Goal: Transaction & Acquisition: Download file/media

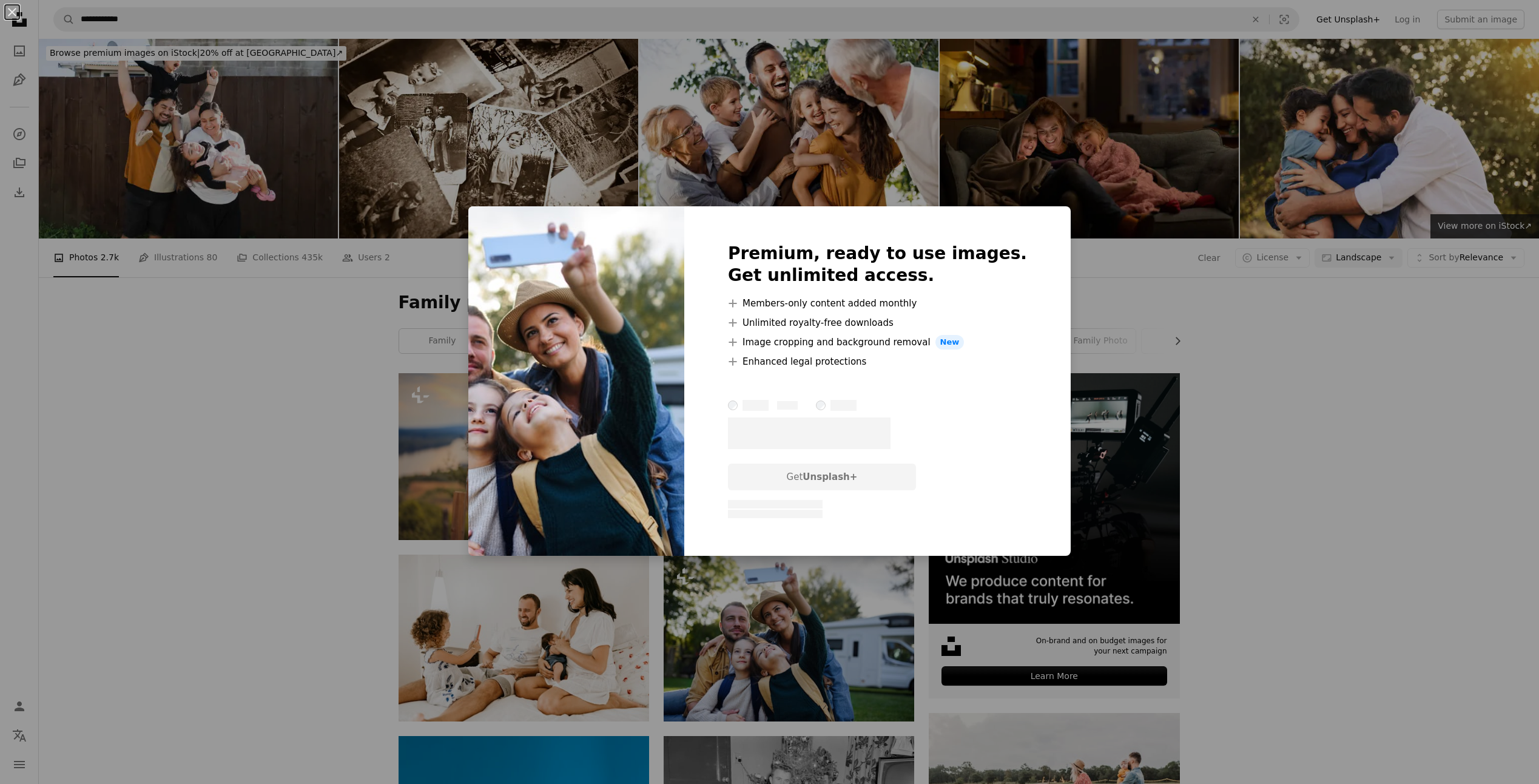
scroll to position [121, 0]
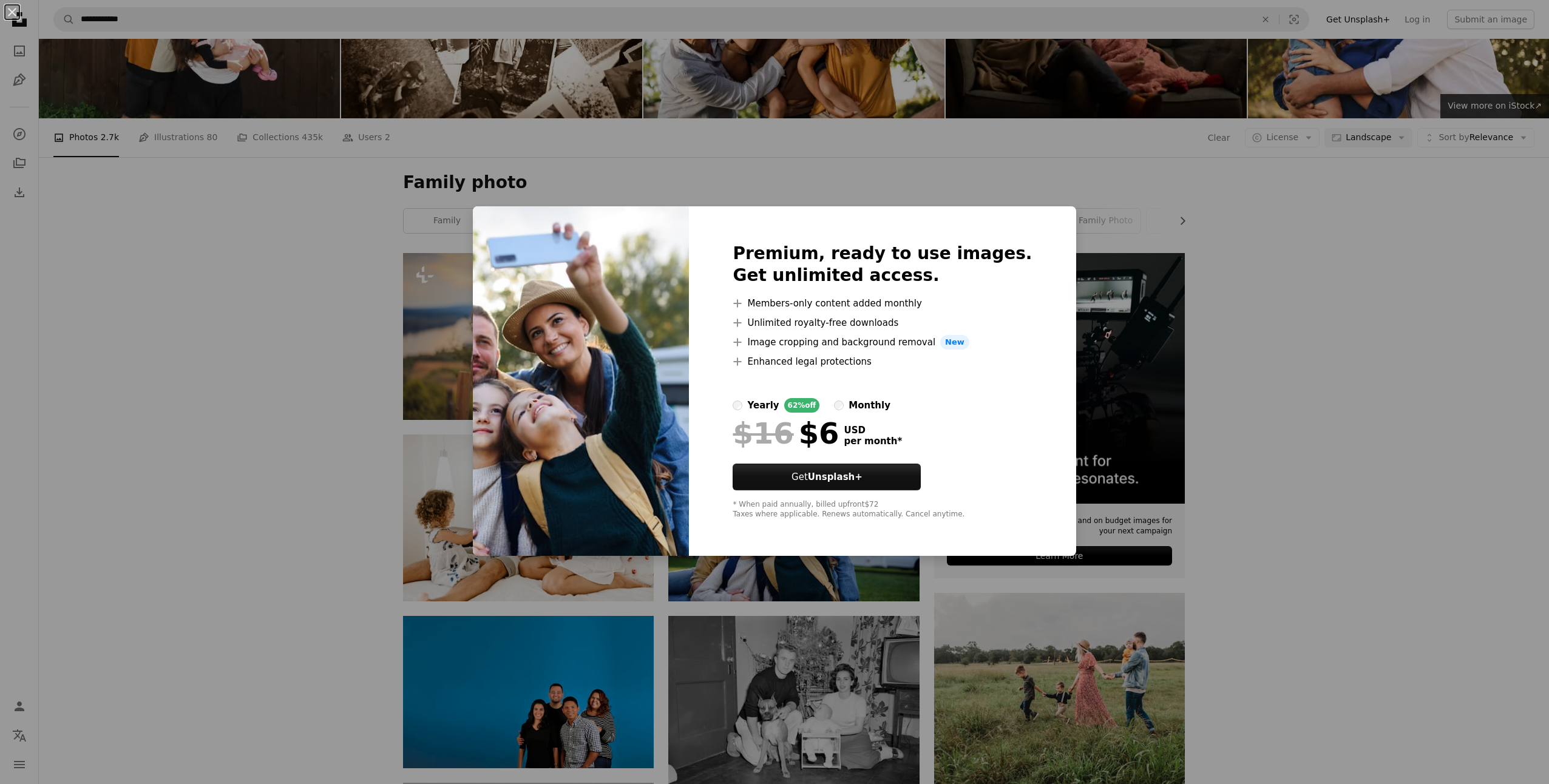
click at [1306, 334] on div "An X shape Premium, ready to use images. Get unlimited access. A plus sign Memb…" at bounding box center [774, 392] width 1549 height 784
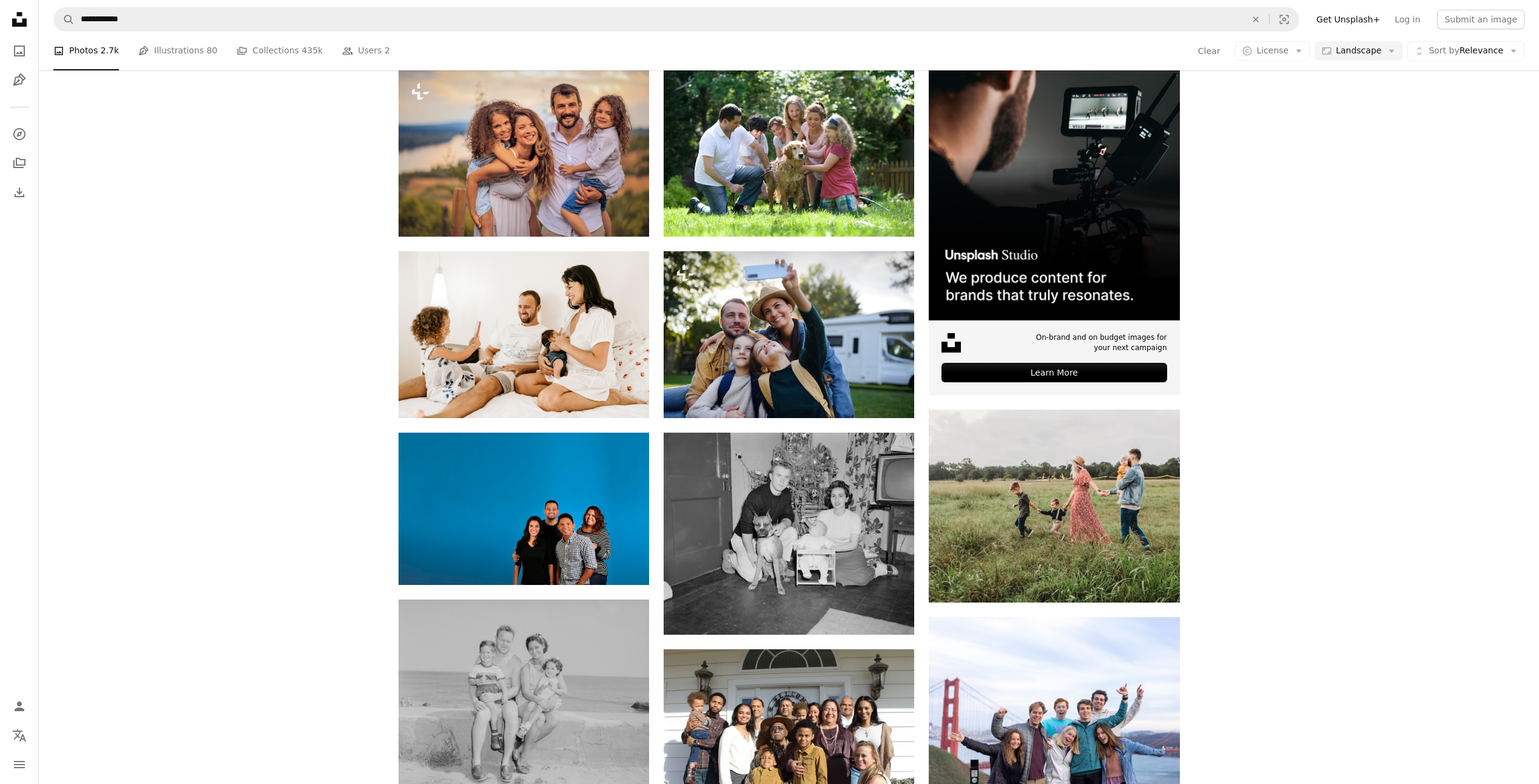
scroll to position [61, 0]
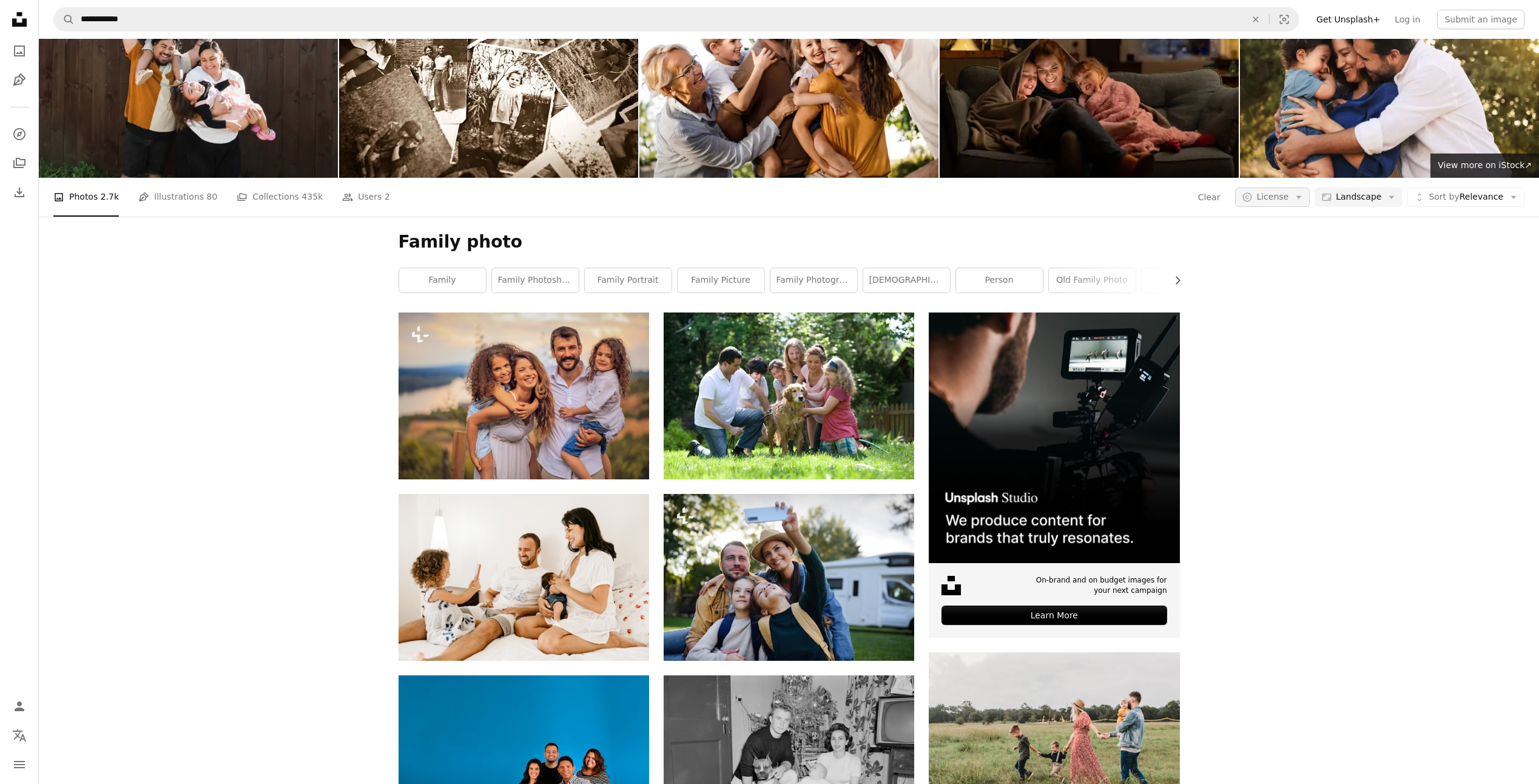
click at [1286, 192] on span "License" at bounding box center [1273, 196] width 32 height 10
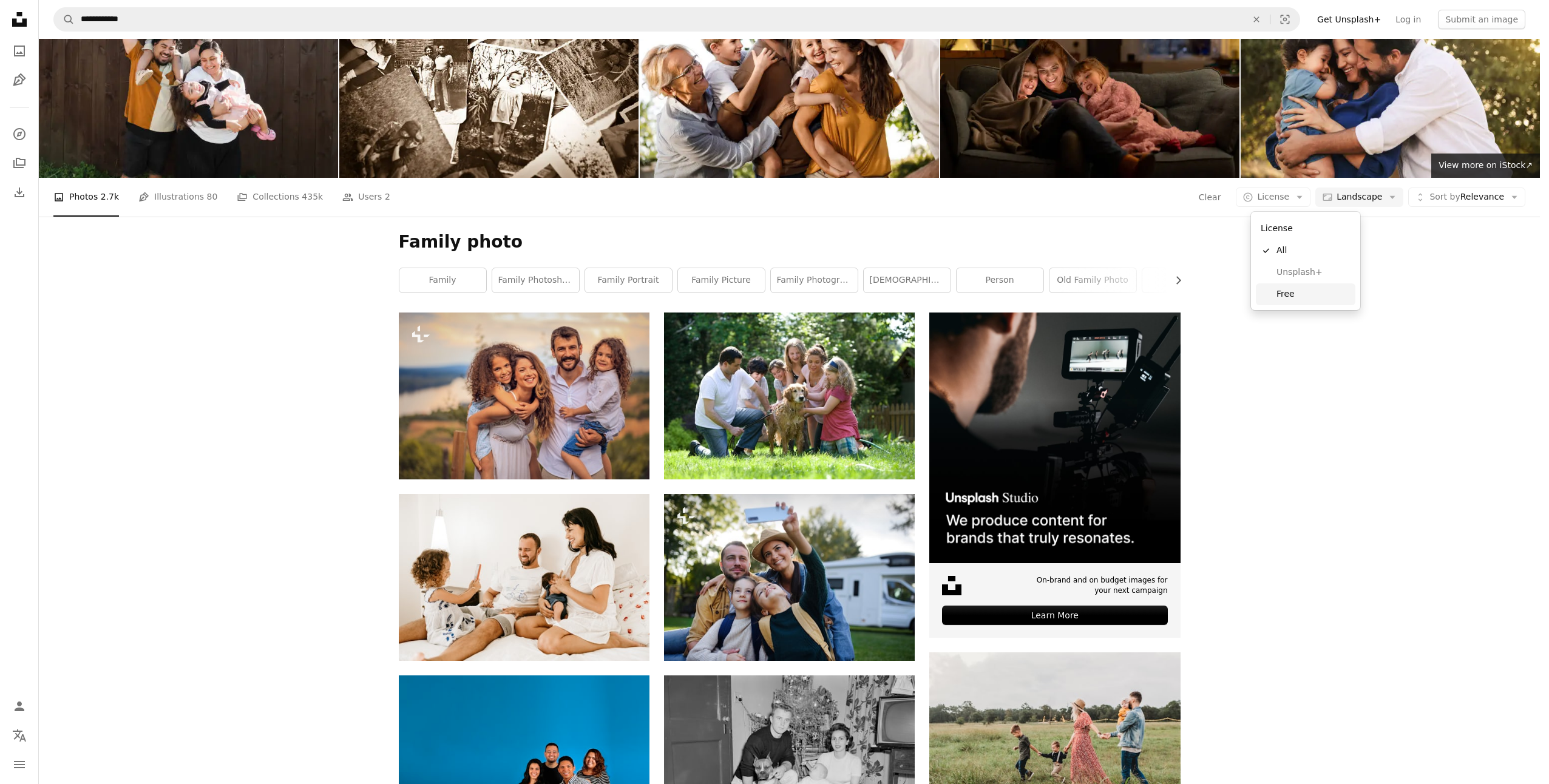
click at [1287, 288] on span "Free" at bounding box center [1313, 294] width 74 height 12
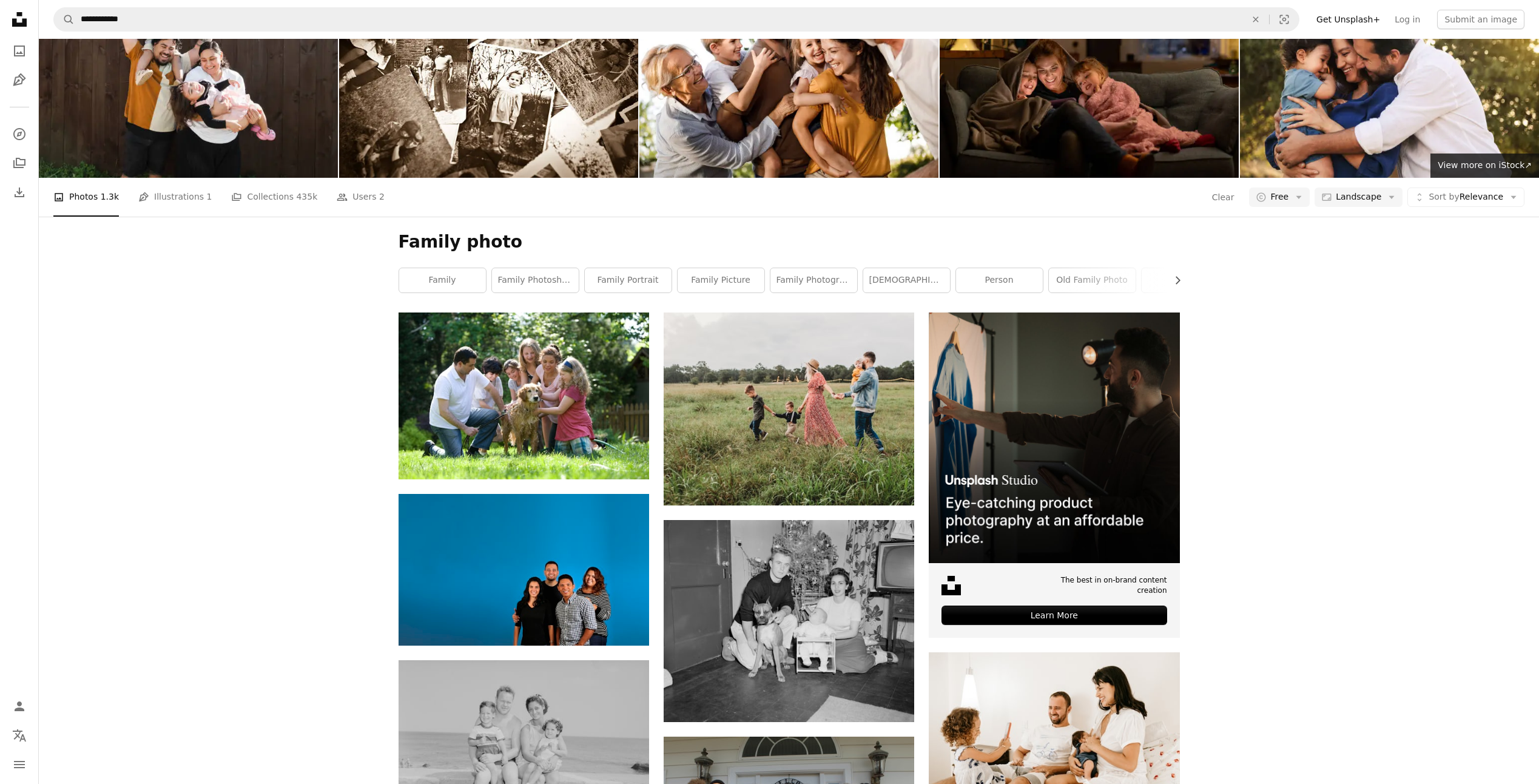
scroll to position [1759, 0]
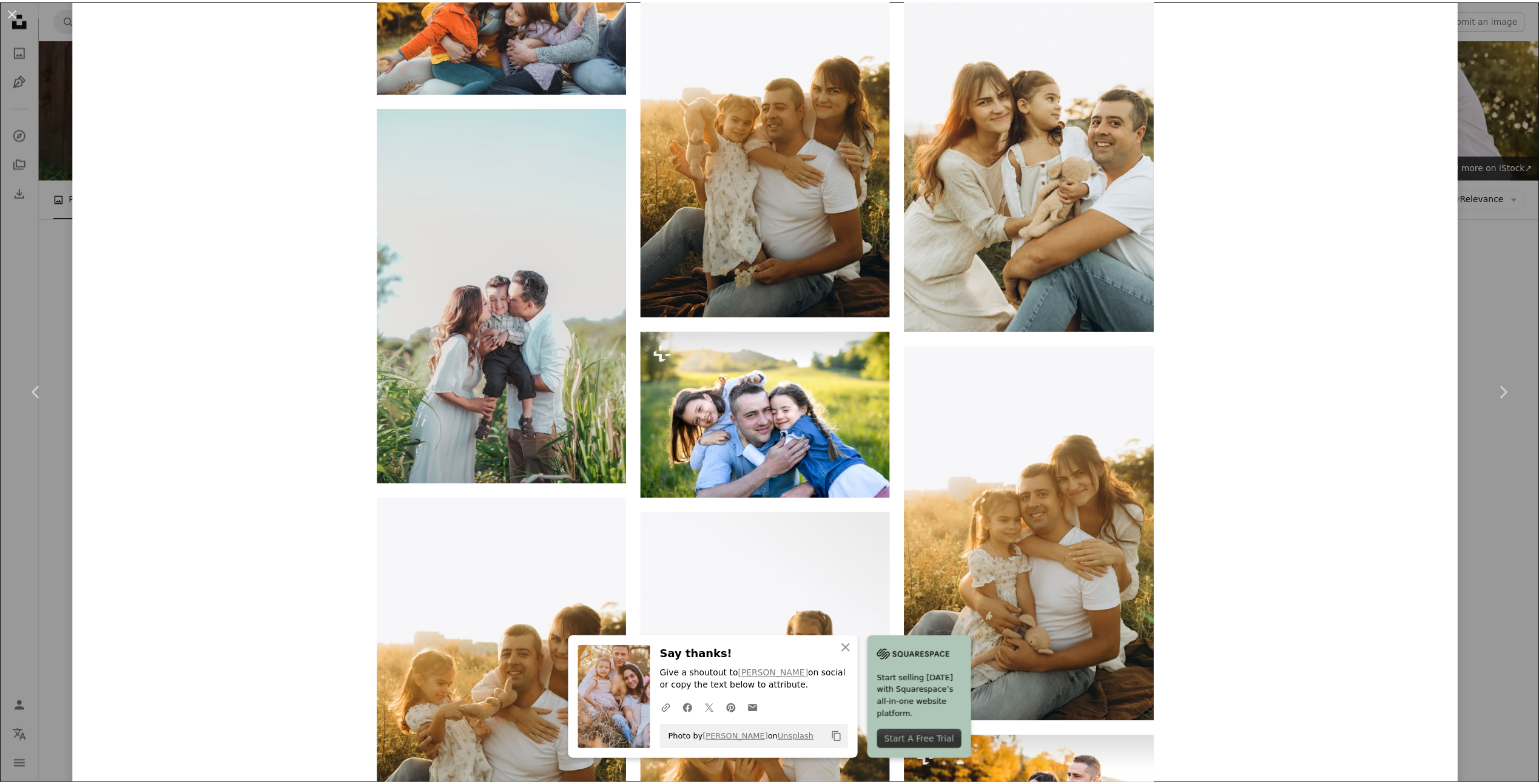
scroll to position [1698, 0]
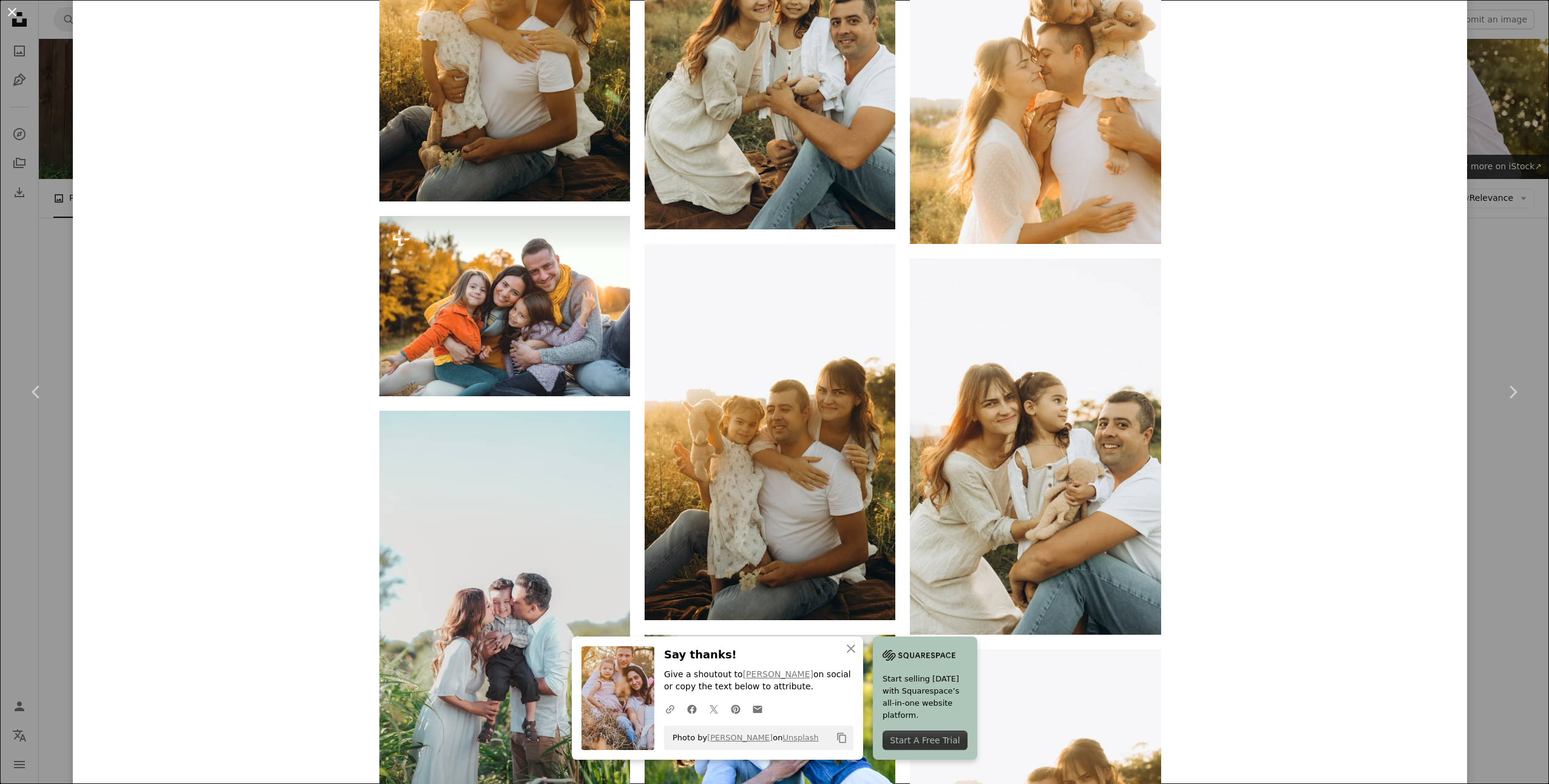
click at [17, 12] on button "An X shape" at bounding box center [12, 12] width 15 height 15
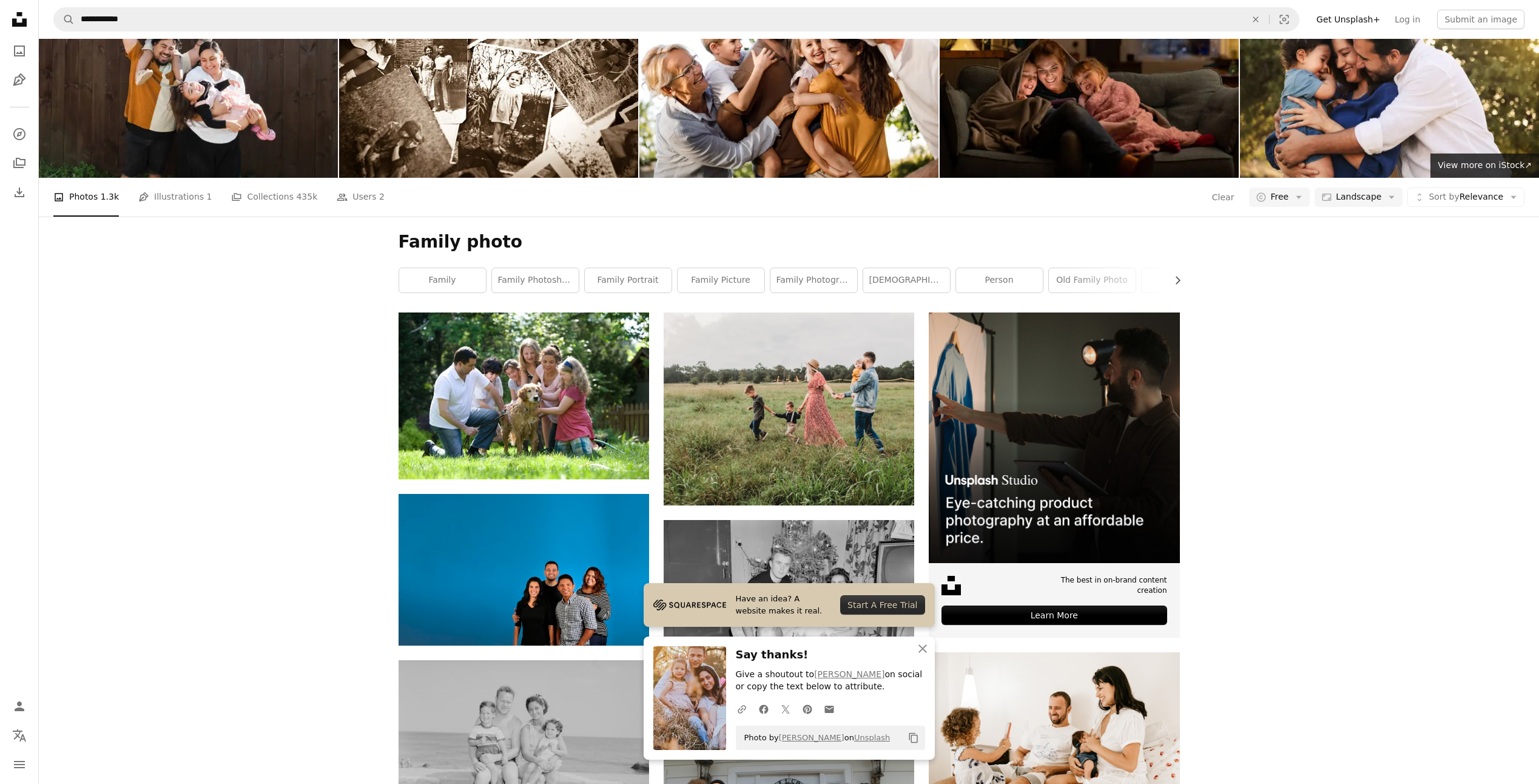
scroll to position [2002, 0]
click at [922, 652] on icon "An X shape" at bounding box center [922, 648] width 15 height 15
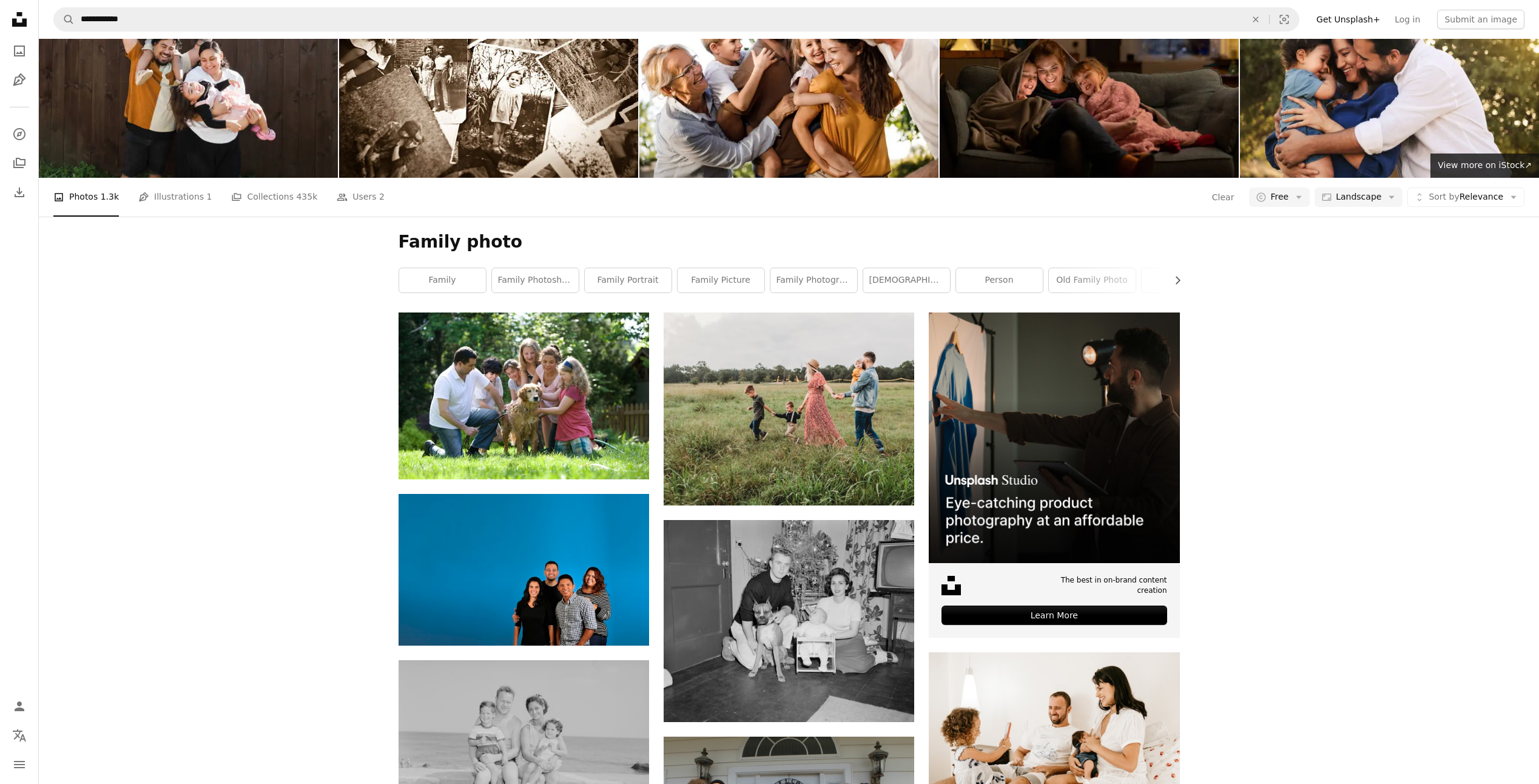
scroll to position [13160, 0]
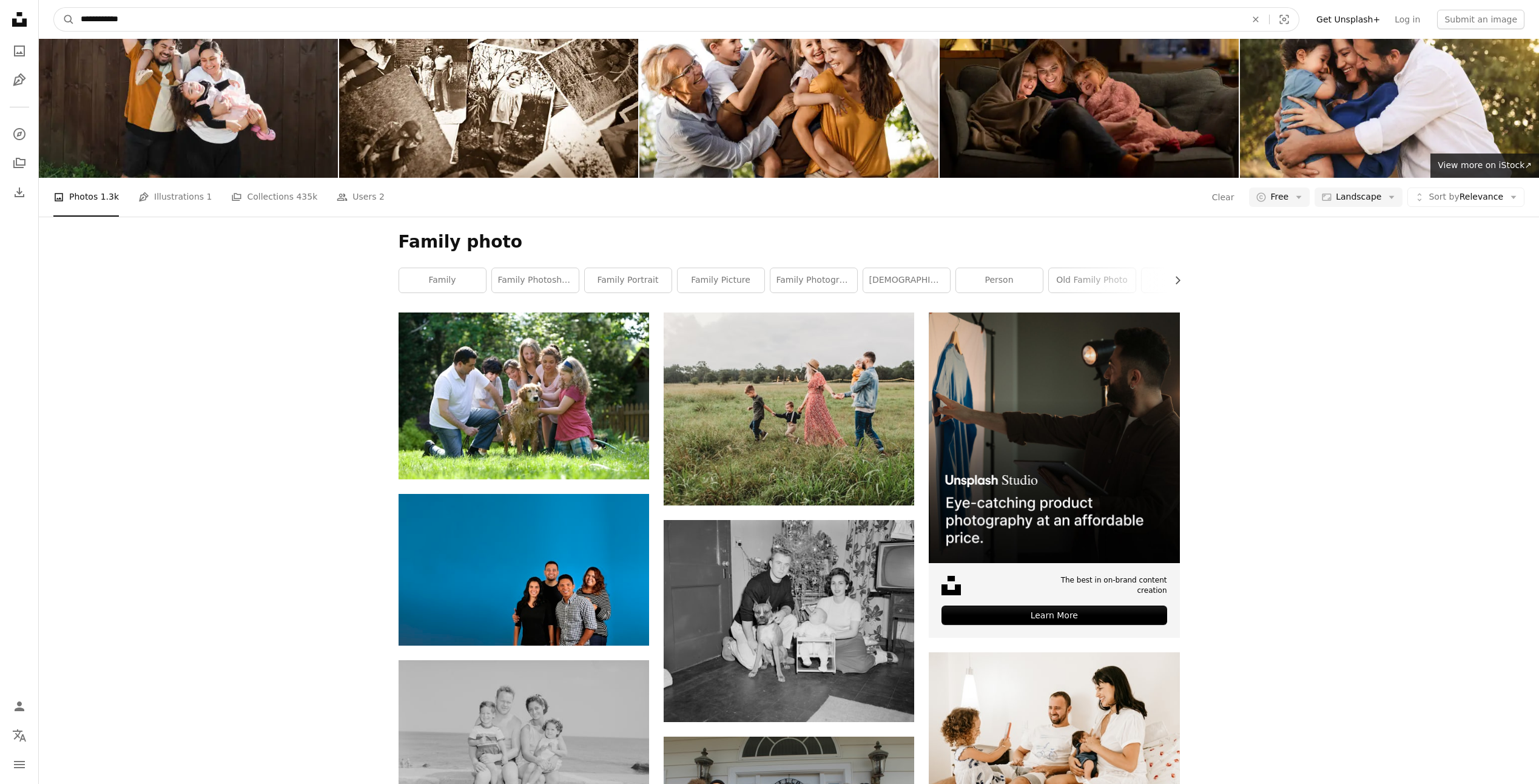
click at [182, 23] on input "**********" at bounding box center [658, 19] width 1168 height 23
type input "******"
click at [54, 8] on button "A magnifying glass" at bounding box center [64, 19] width 21 height 23
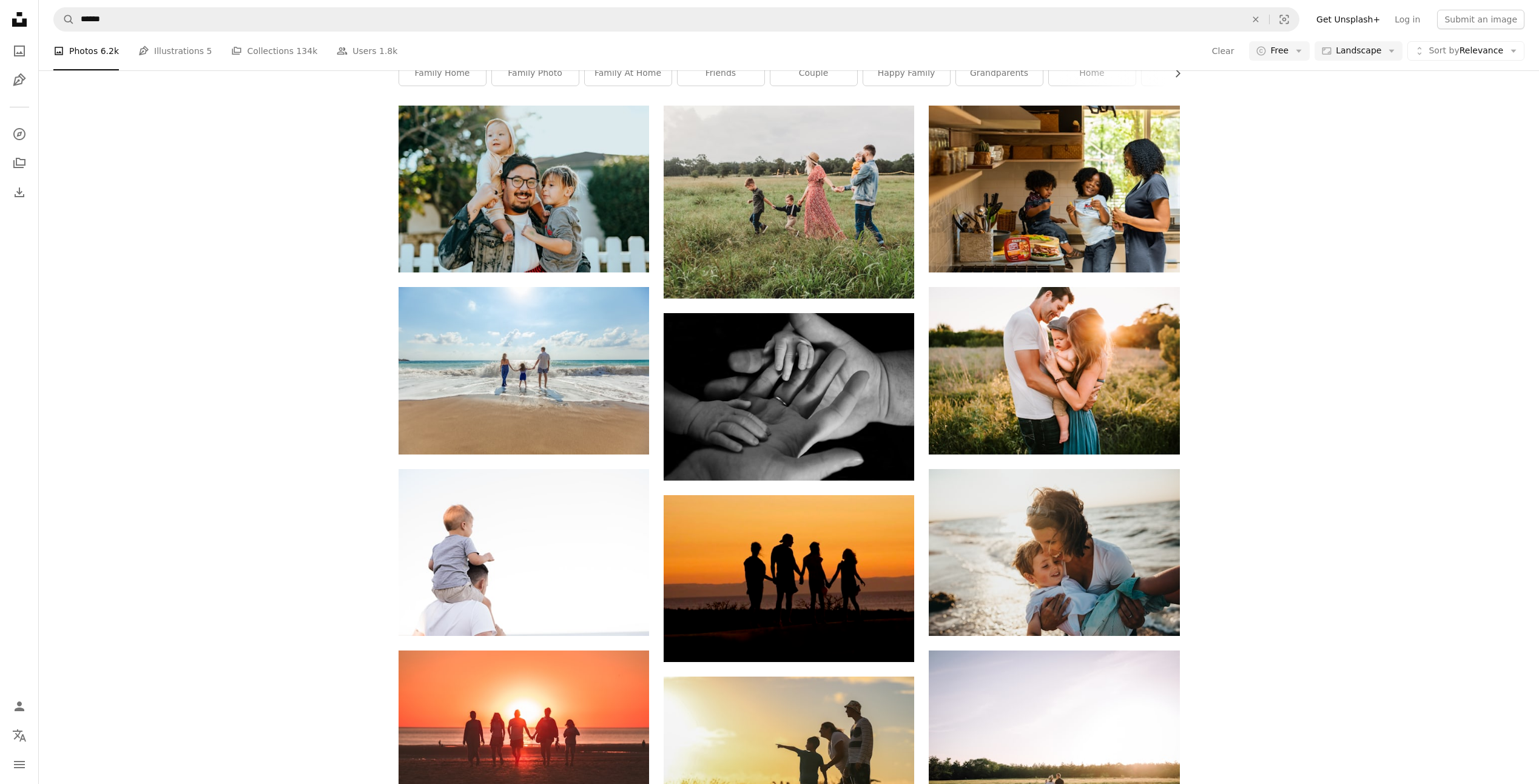
scroll to position [5700, 0]
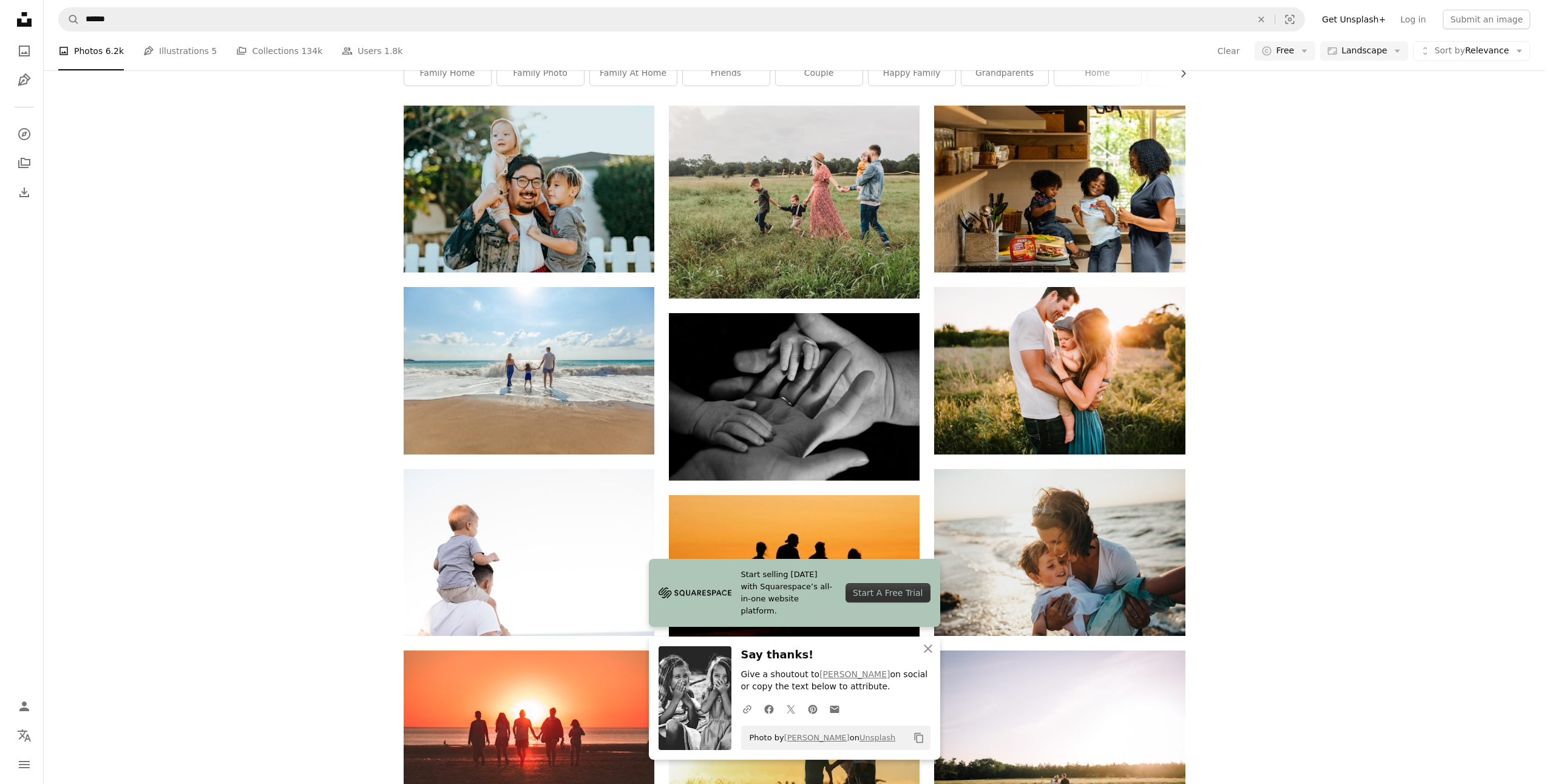
scroll to position [5944, 0]
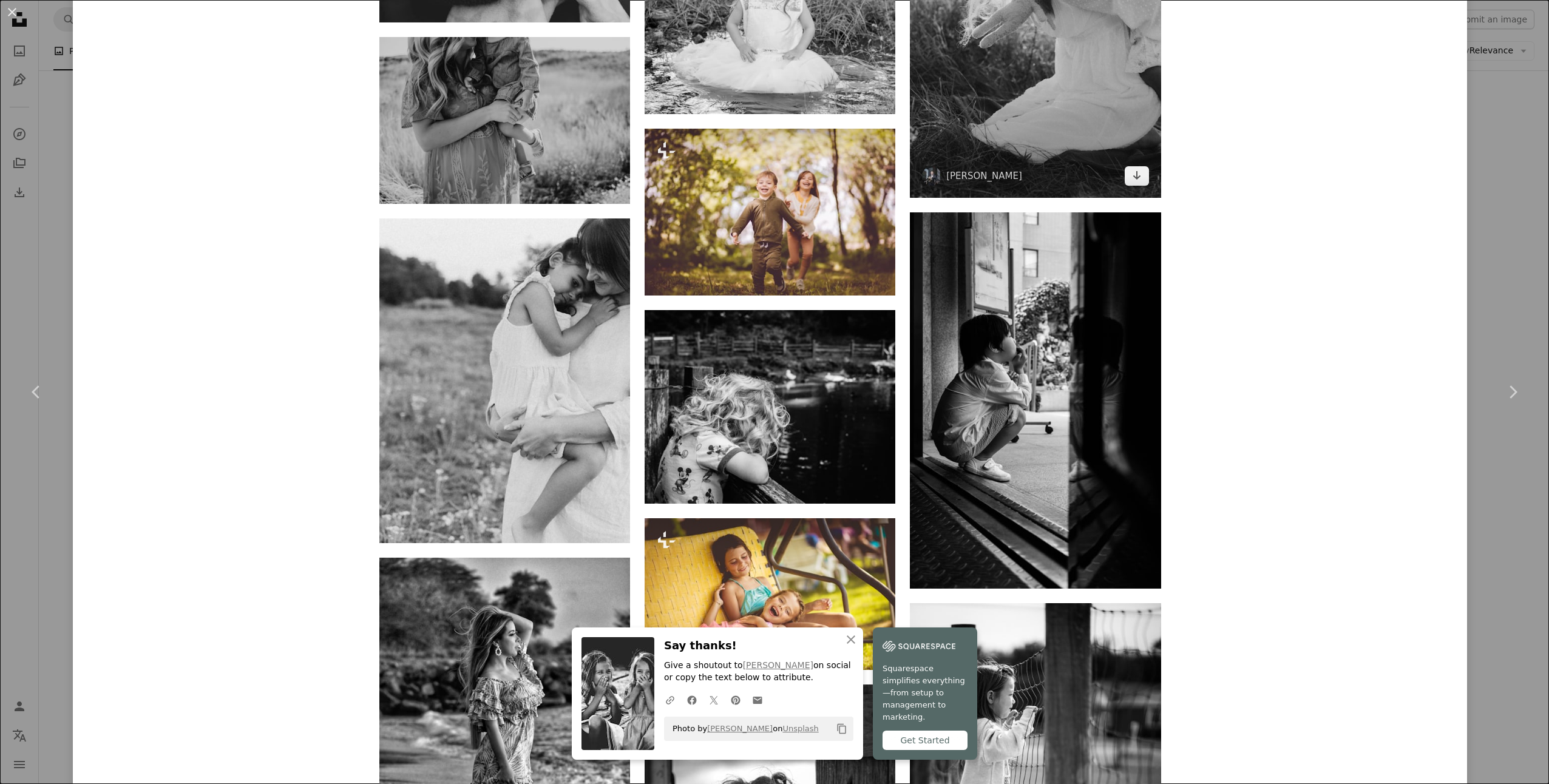
scroll to position [7986, 0]
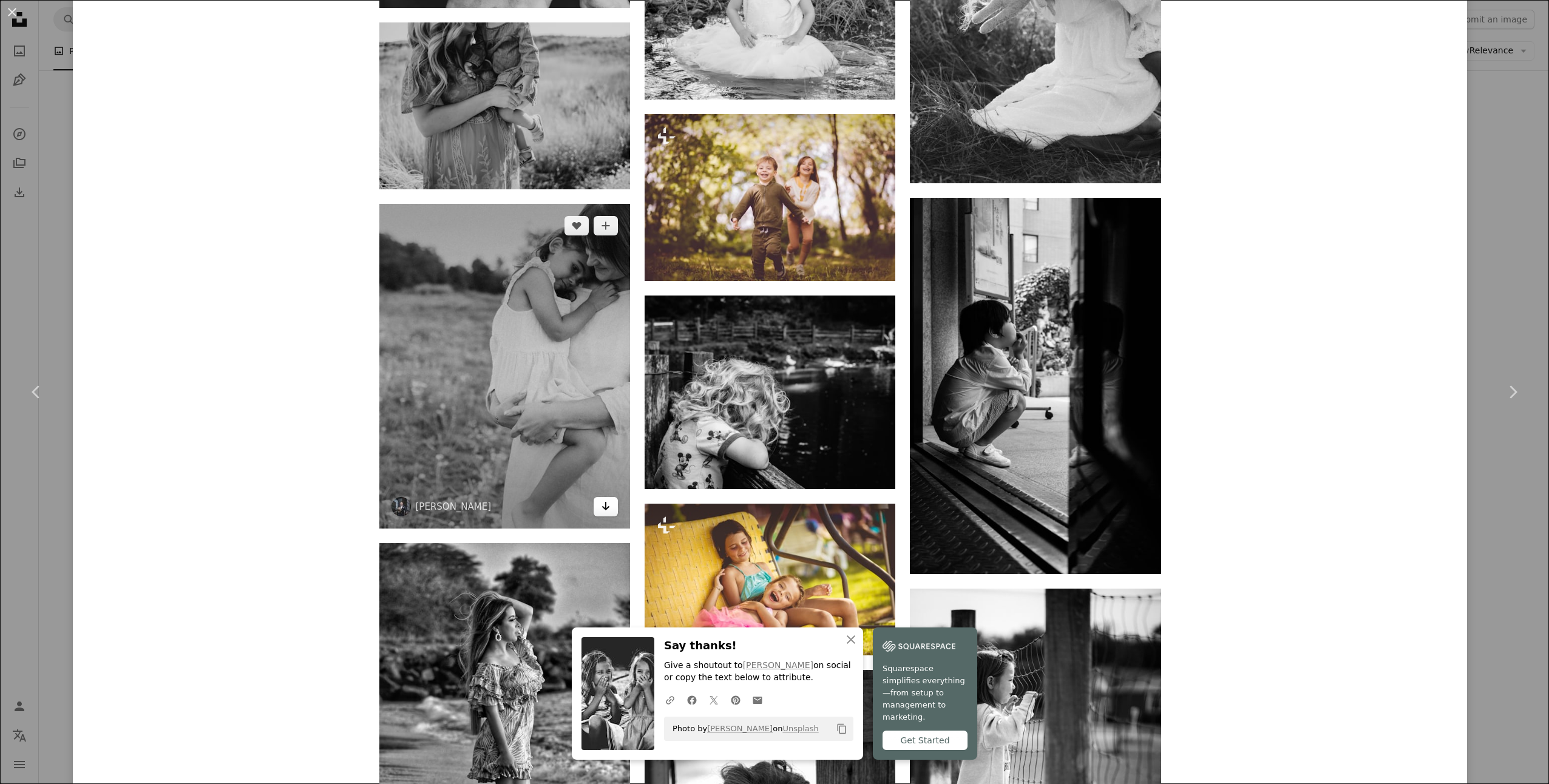
click at [601, 505] on icon "Arrow pointing down" at bounding box center [606, 505] width 10 height 15
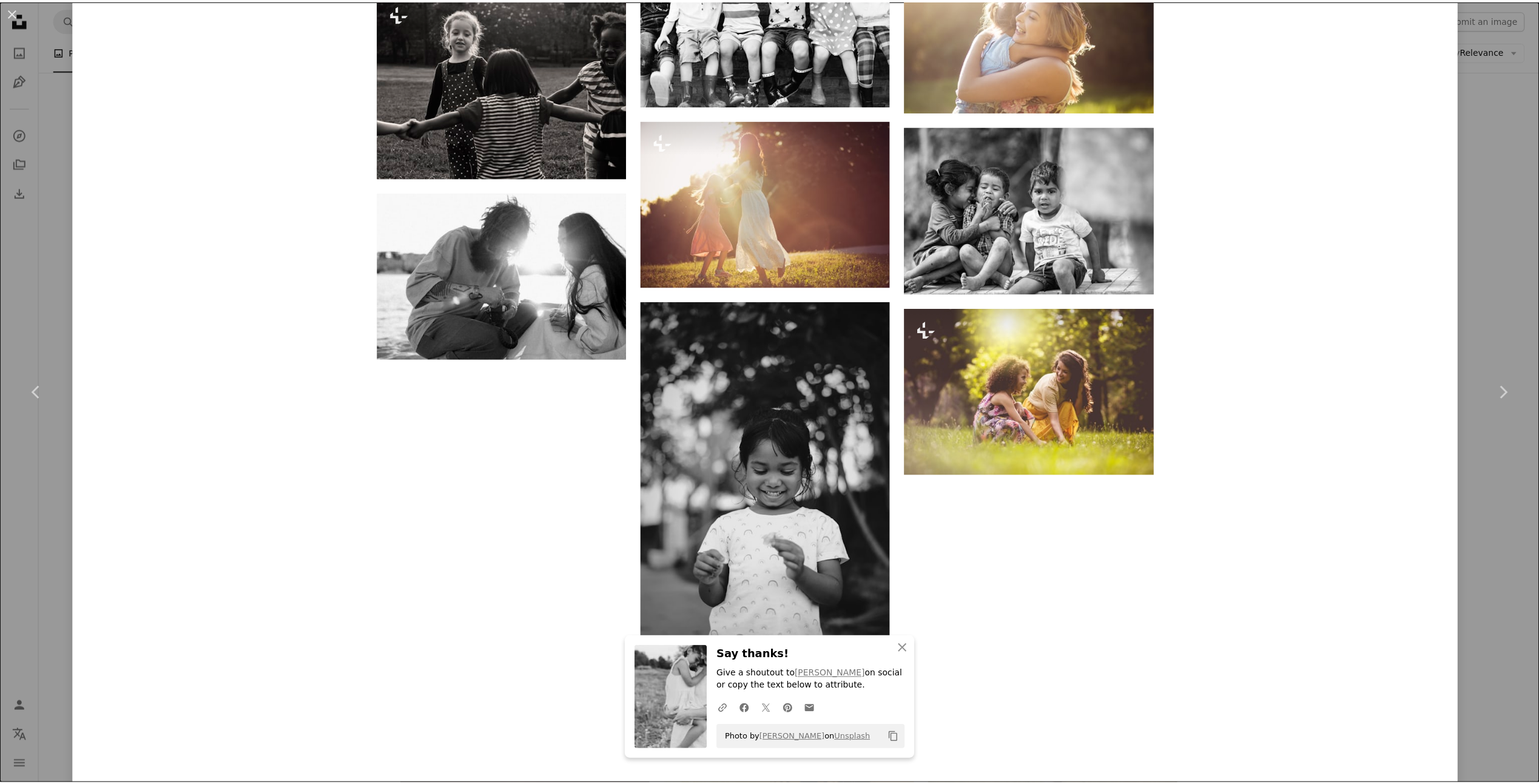
scroll to position [9835, 0]
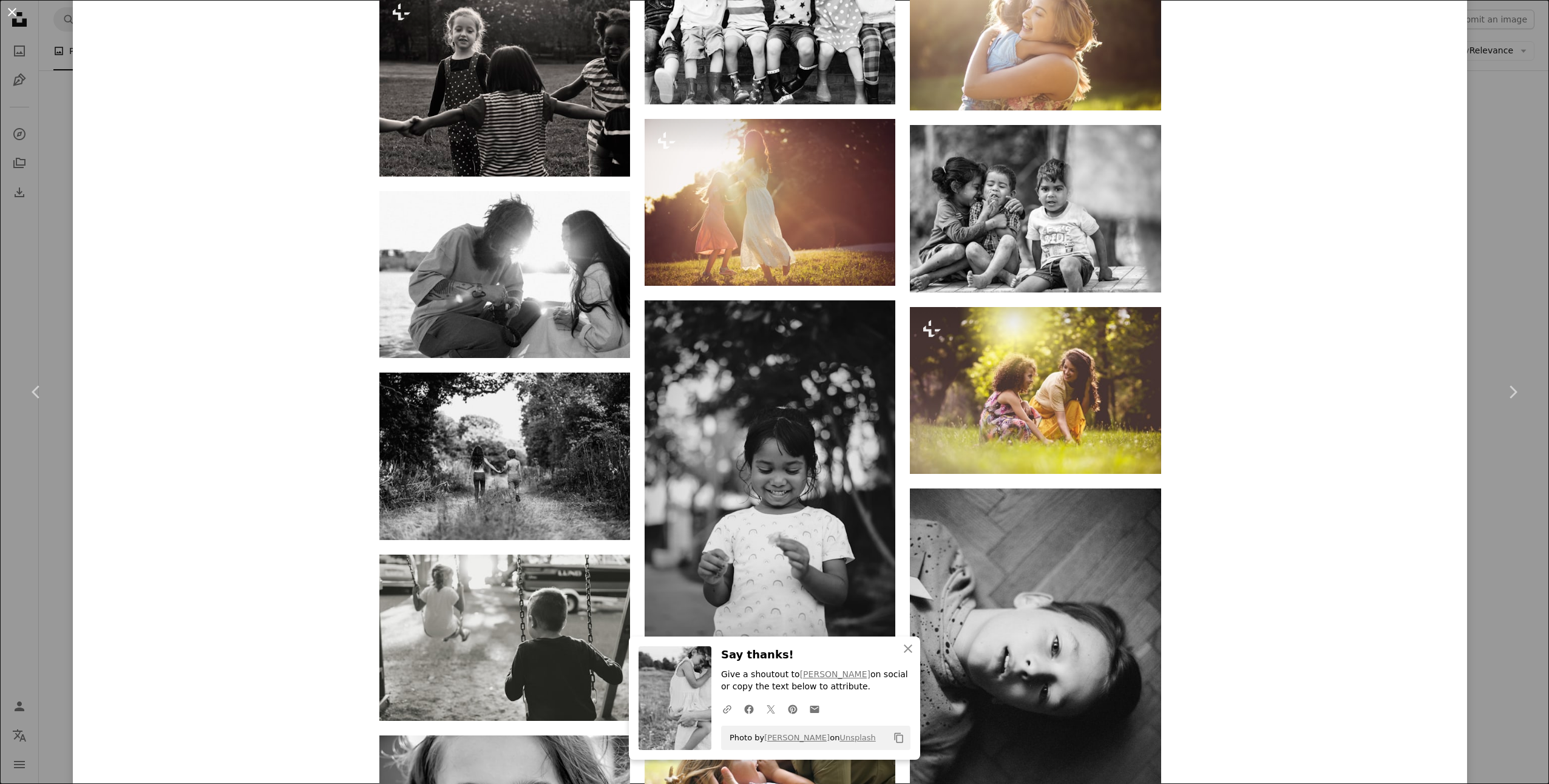
click at [15, 16] on button "An X shape" at bounding box center [12, 12] width 15 height 15
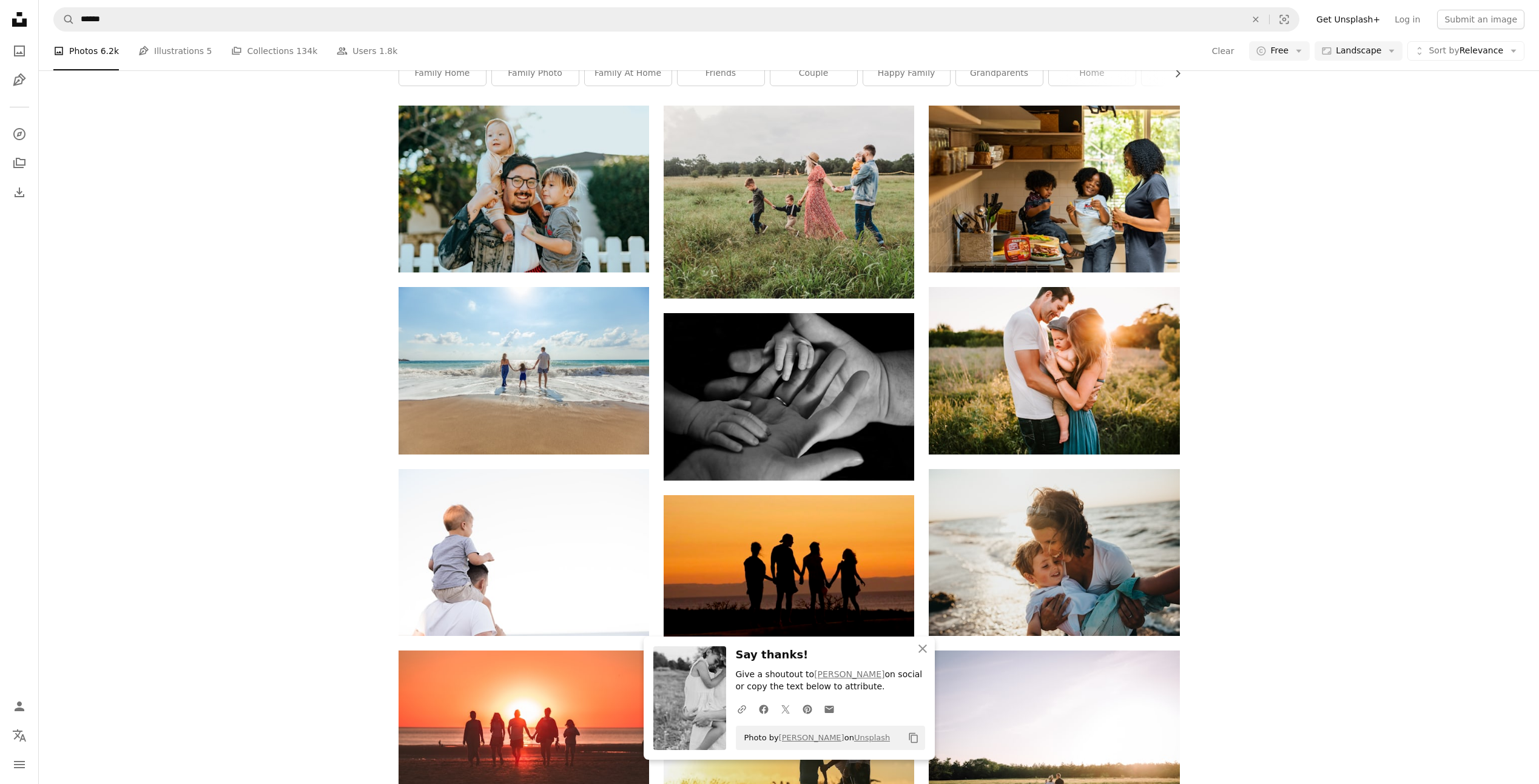
scroll to position [6671, 0]
click at [915, 644] on icon "An X shape" at bounding box center [922, 648] width 15 height 15
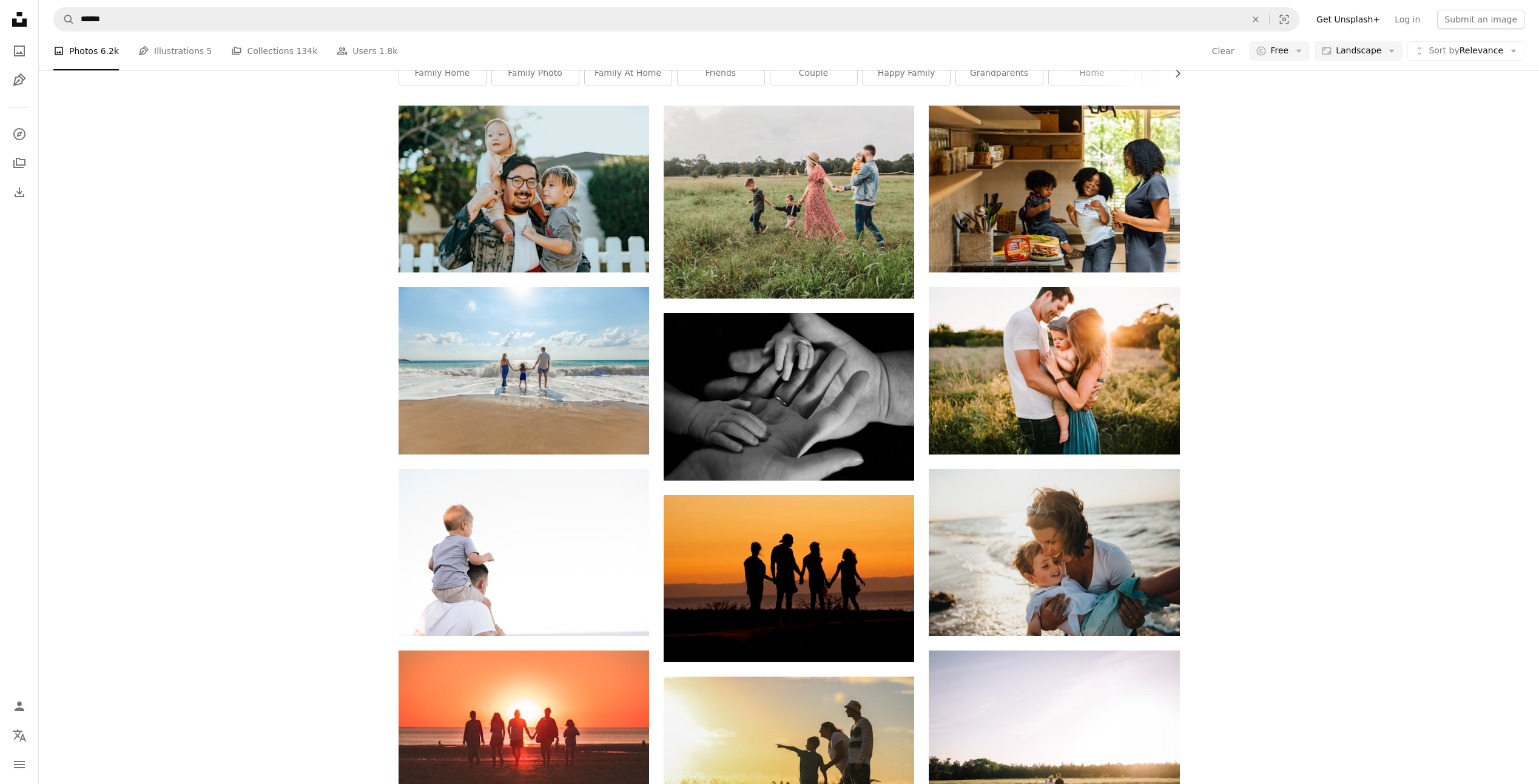
scroll to position [29292, 0]
